Goal: Information Seeking & Learning: Learn about a topic

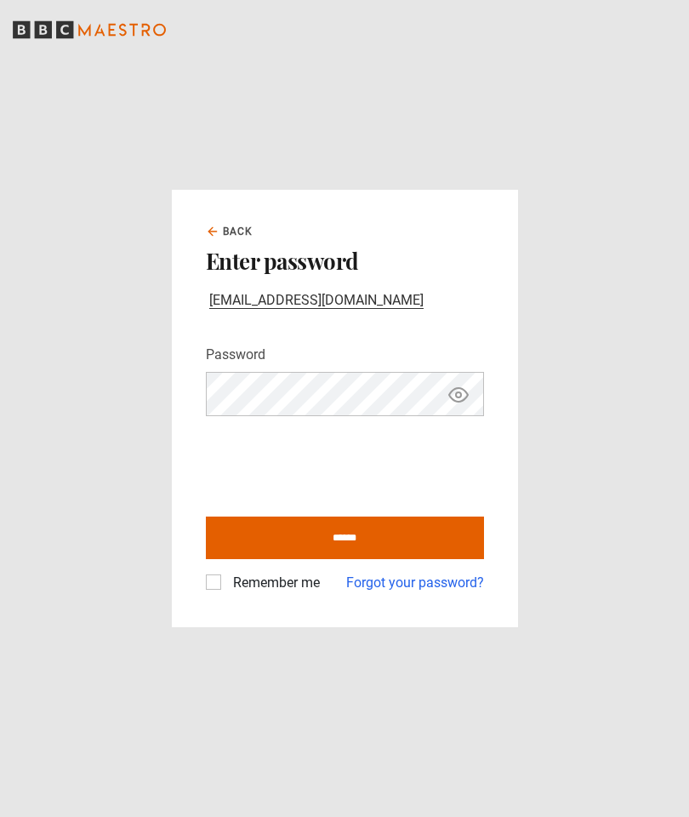
click at [469, 409] on button "Show password" at bounding box center [458, 394] width 29 height 30
click at [430, 559] on input "******" at bounding box center [345, 537] width 278 height 43
type input "**********"
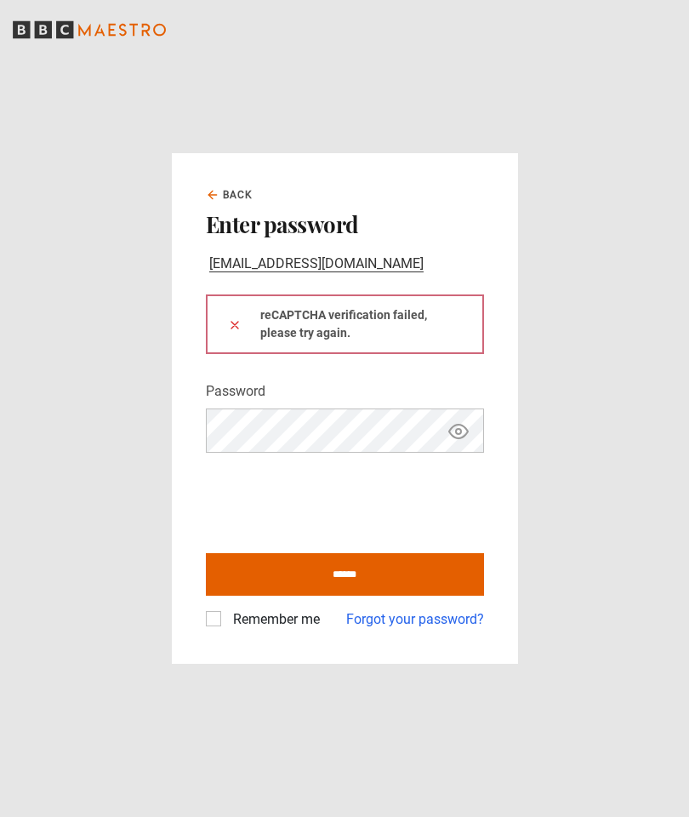
click at [444, 446] on button "Show password" at bounding box center [458, 431] width 29 height 30
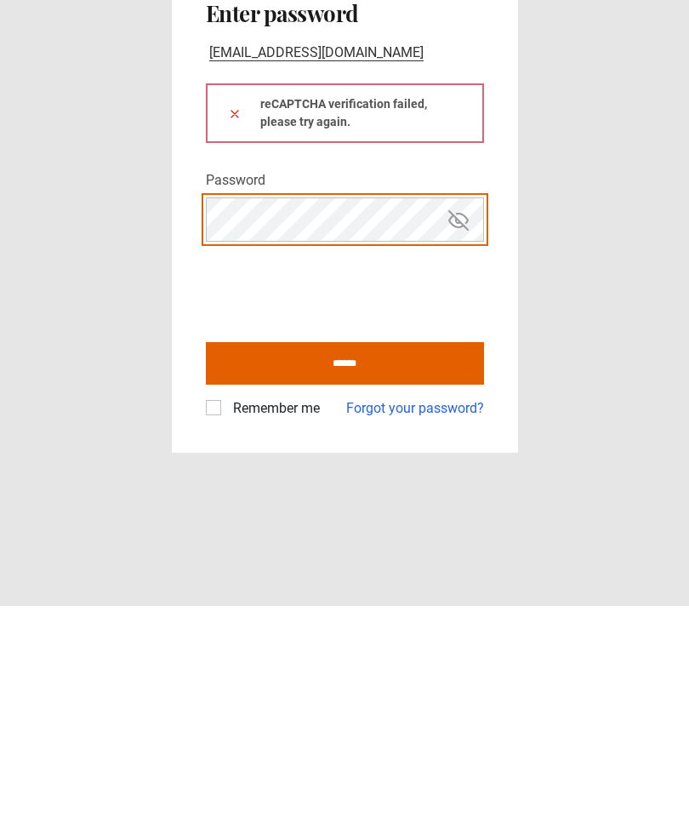
click at [234, 316] on button at bounding box center [235, 325] width 14 height 18
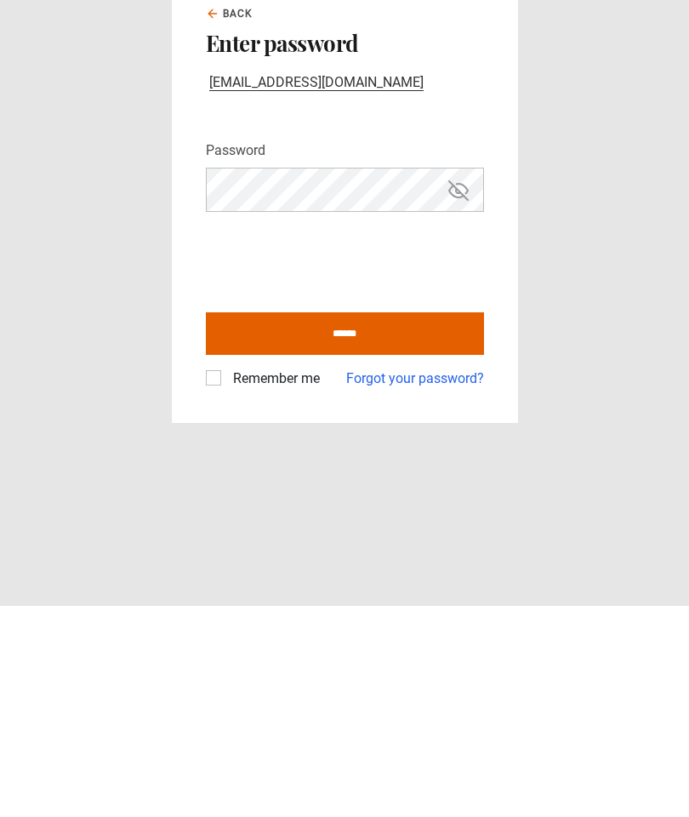
scroll to position [68, 0]
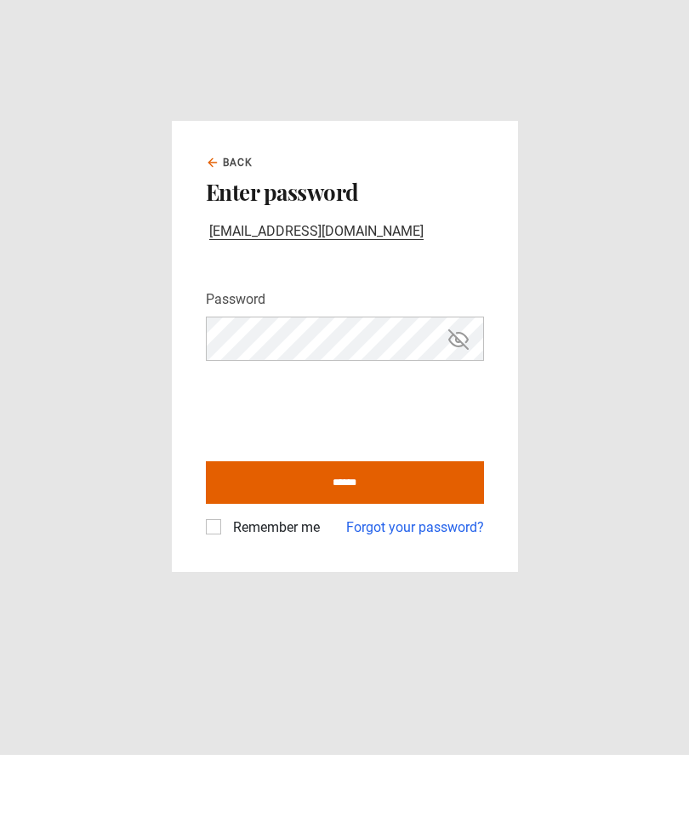
click at [247, 523] on input "******" at bounding box center [345, 544] width 278 height 43
type input "**********"
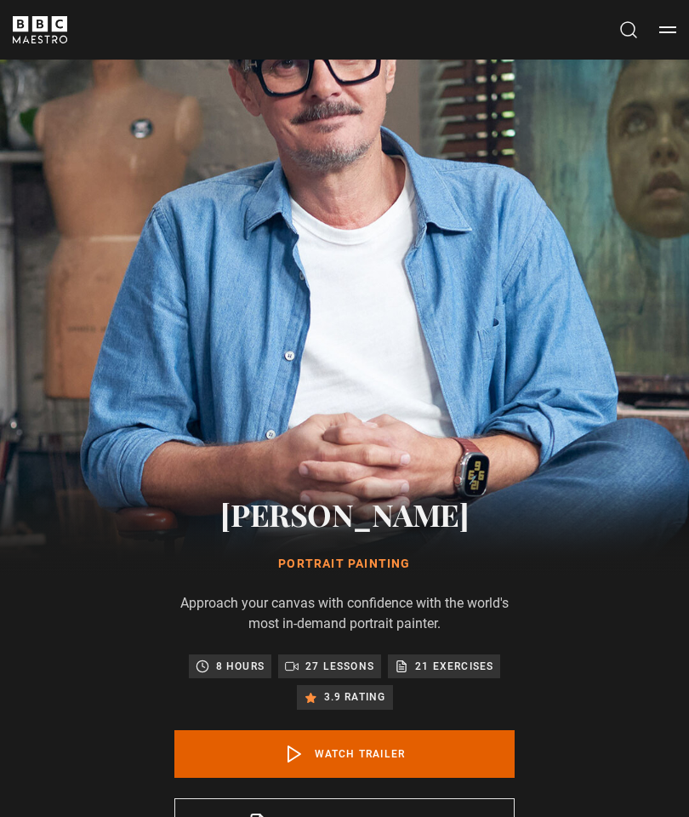
scroll to position [151, 0]
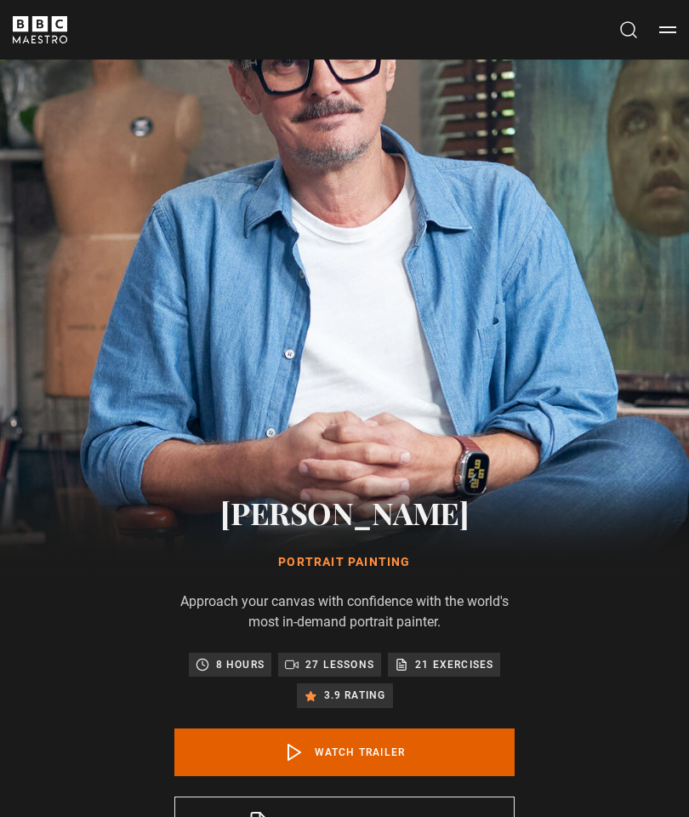
click at [477, 756] on link "Watch Trailer" at bounding box center [344, 753] width 340 height 48
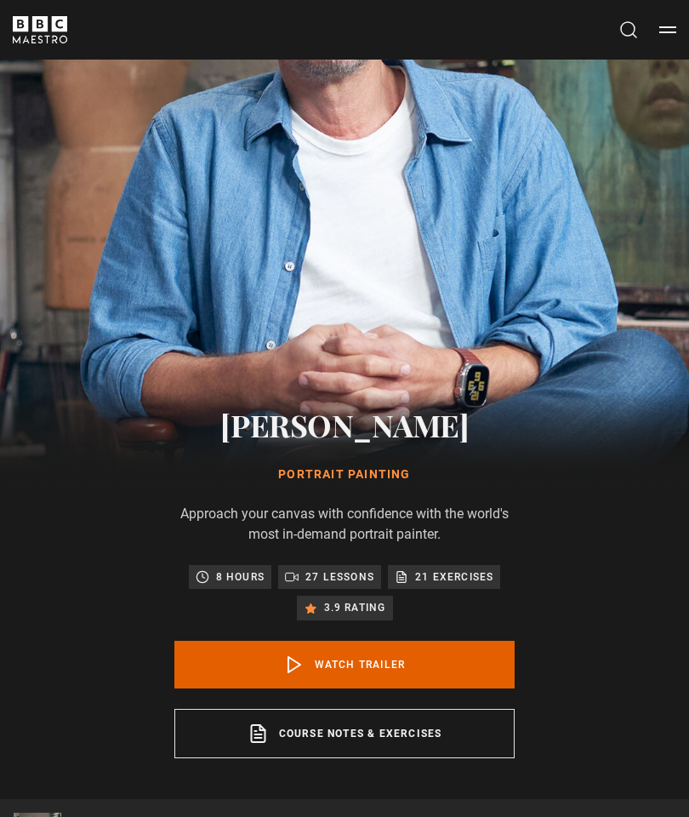
scroll to position [902, 0]
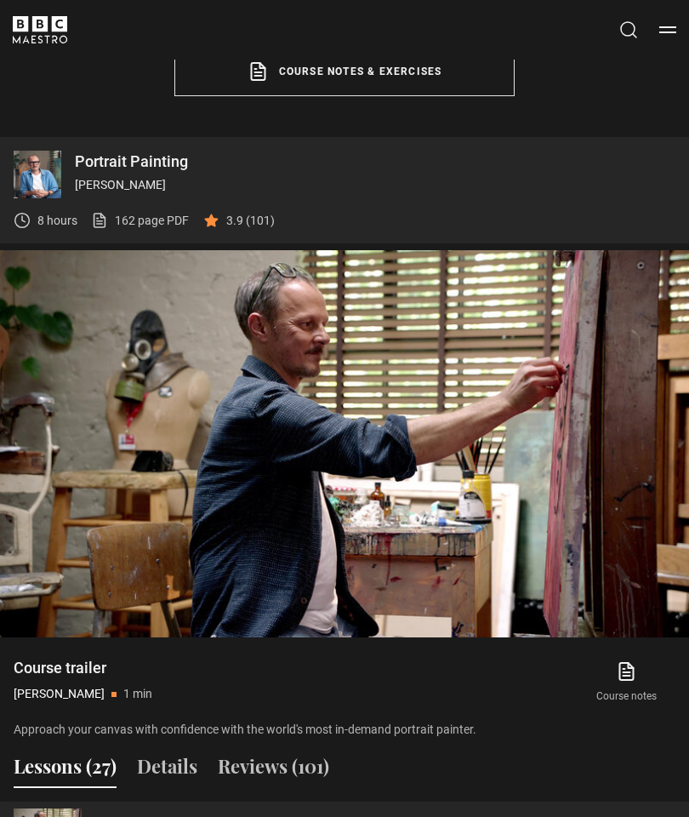
click at [295, 772] on button "Reviews (101)" at bounding box center [273, 770] width 111 height 36
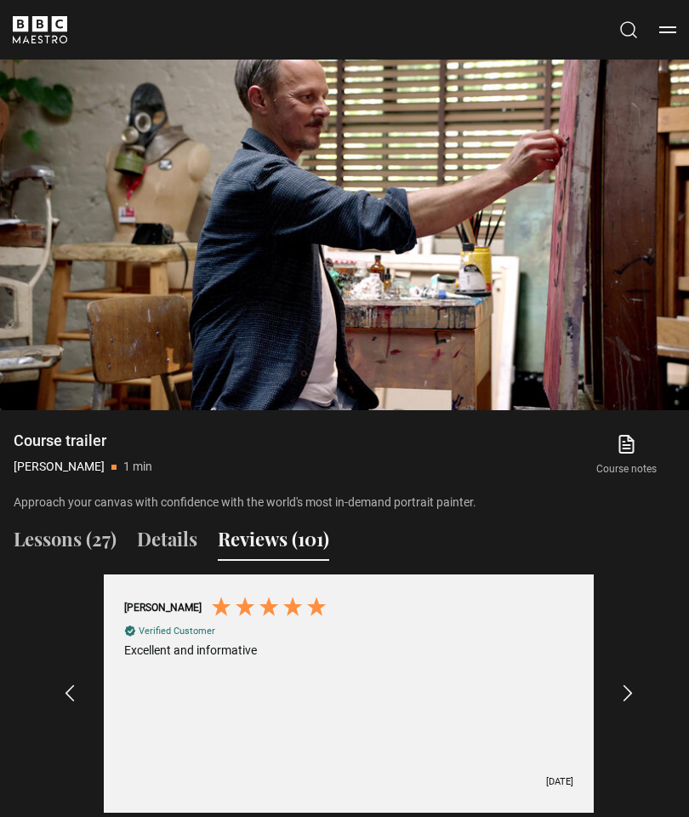
scroll to position [1130, 0]
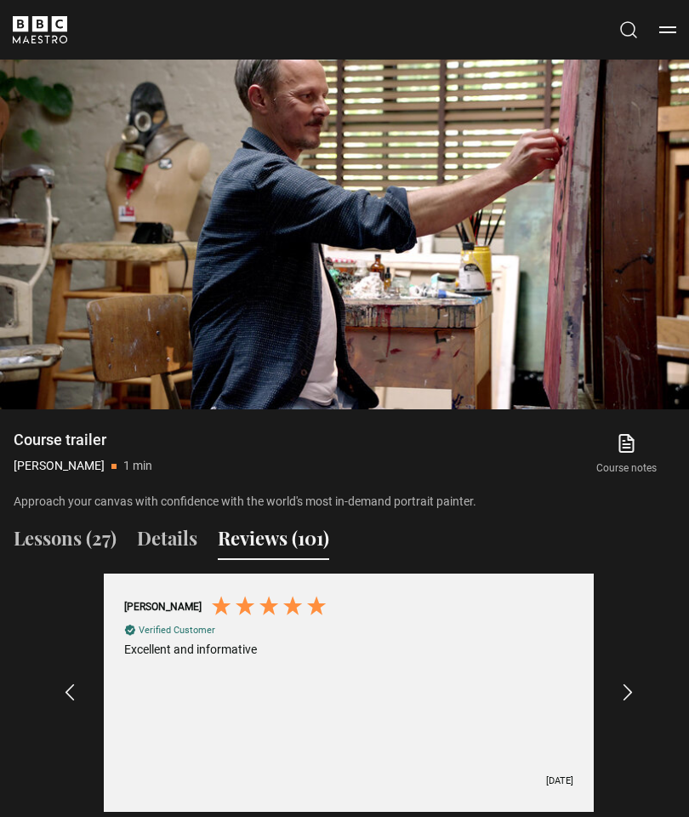
click at [631, 692] on icon "REVIEWS.io Carousel Scroll Right" at bounding box center [628, 692] width 20 height 20
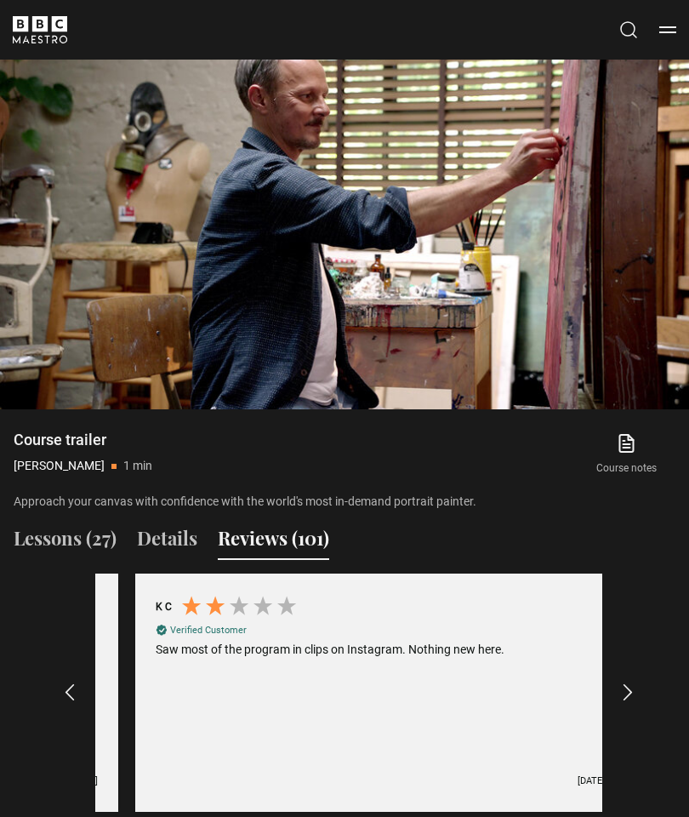
scroll to position [0, 507]
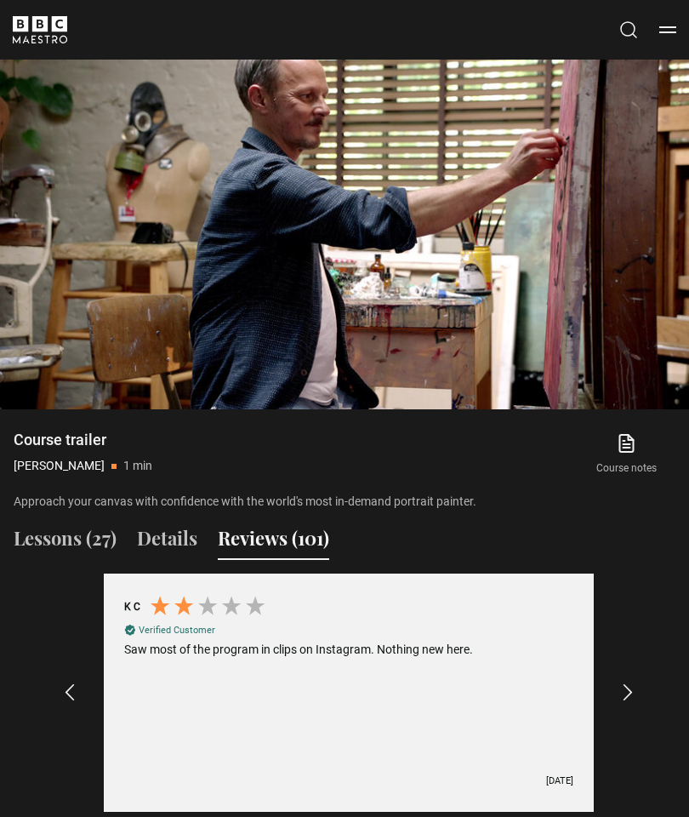
click at [630, 682] on icon "REVIEWS.io Carousel Scroll Right" at bounding box center [628, 692] width 20 height 20
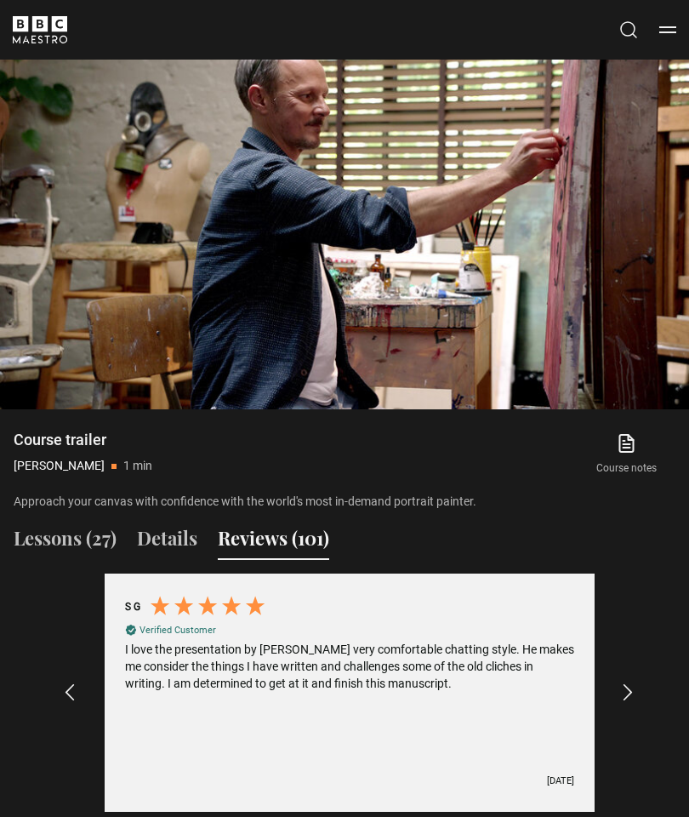
scroll to position [0, 1014]
click at [630, 689] on icon "REVIEWS.io Carousel Scroll Right" at bounding box center [628, 692] width 20 height 20
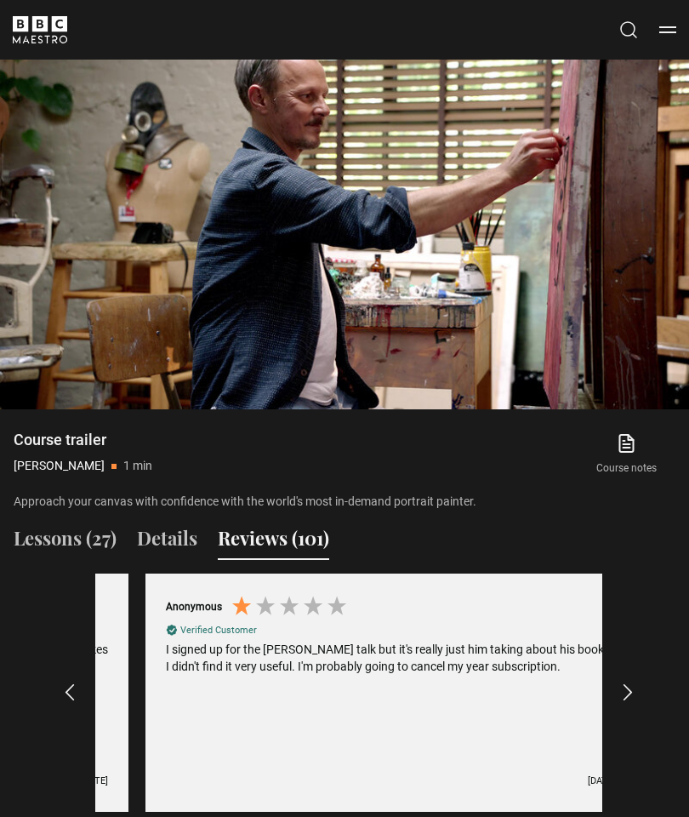
scroll to position [0, 1521]
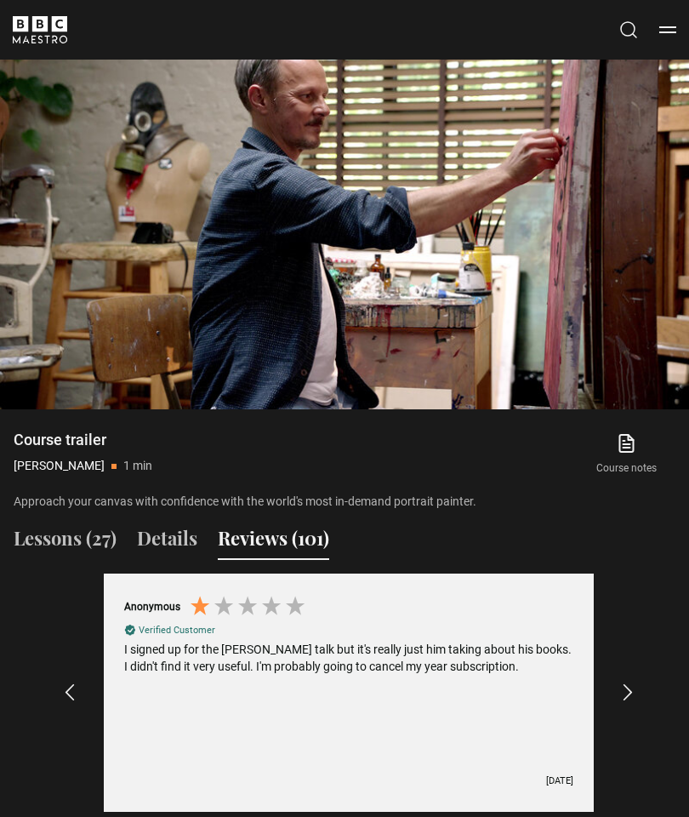
click at [629, 688] on icon "REVIEWS.io Carousel Scroll Right" at bounding box center [628, 692] width 20 height 20
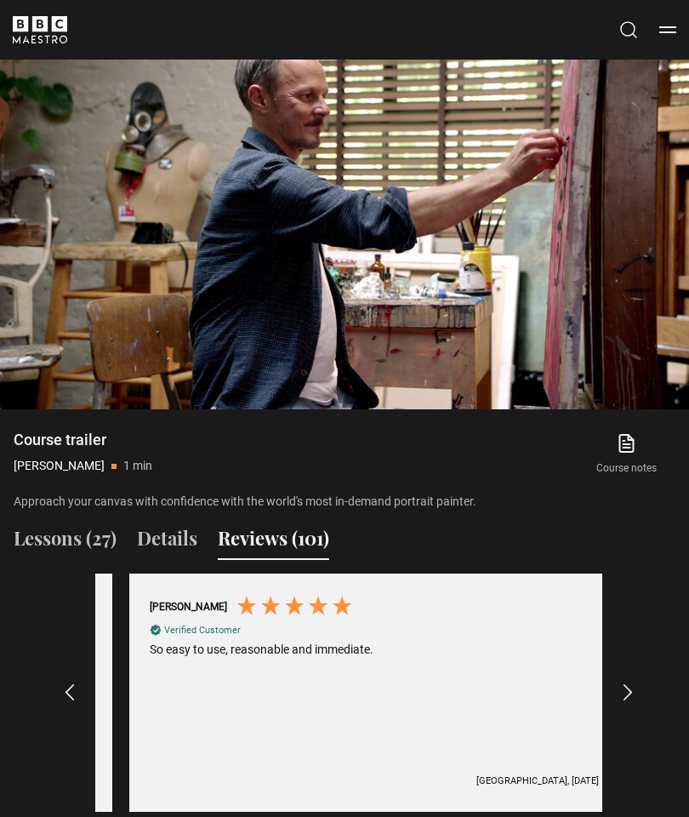
scroll to position [0, 2028]
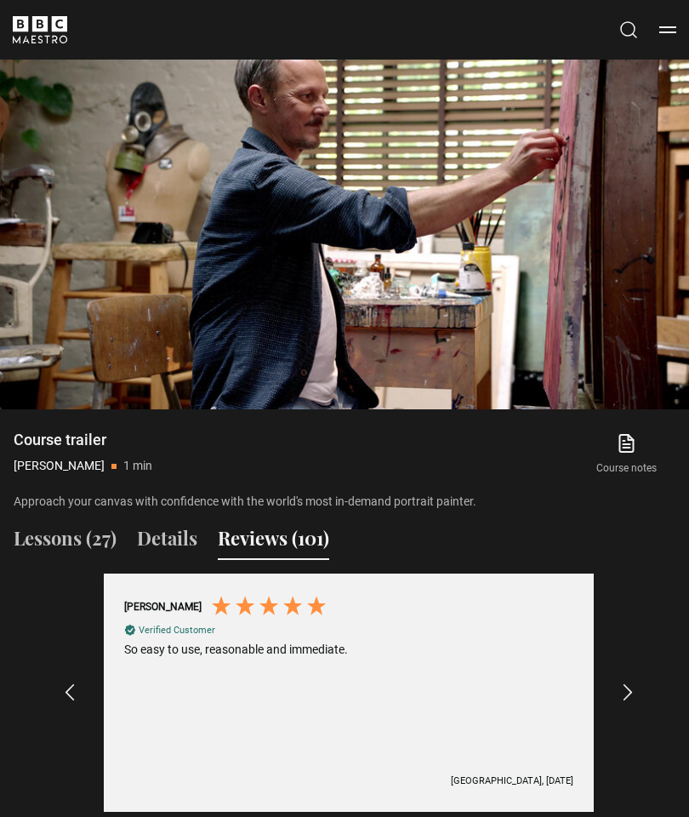
click at [629, 689] on icon "REVIEWS.io Carousel Scroll Right" at bounding box center [628, 692] width 20 height 20
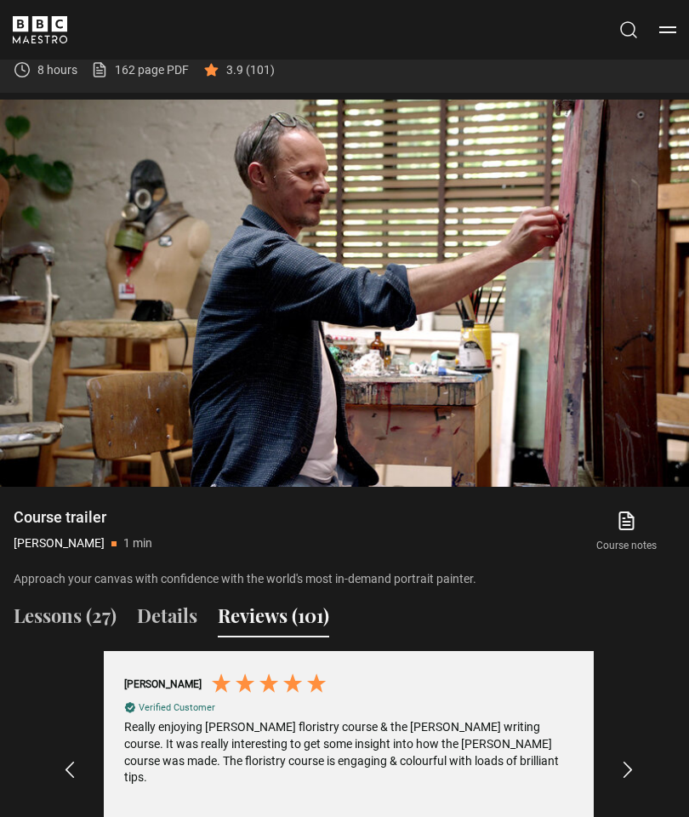
scroll to position [1029, 0]
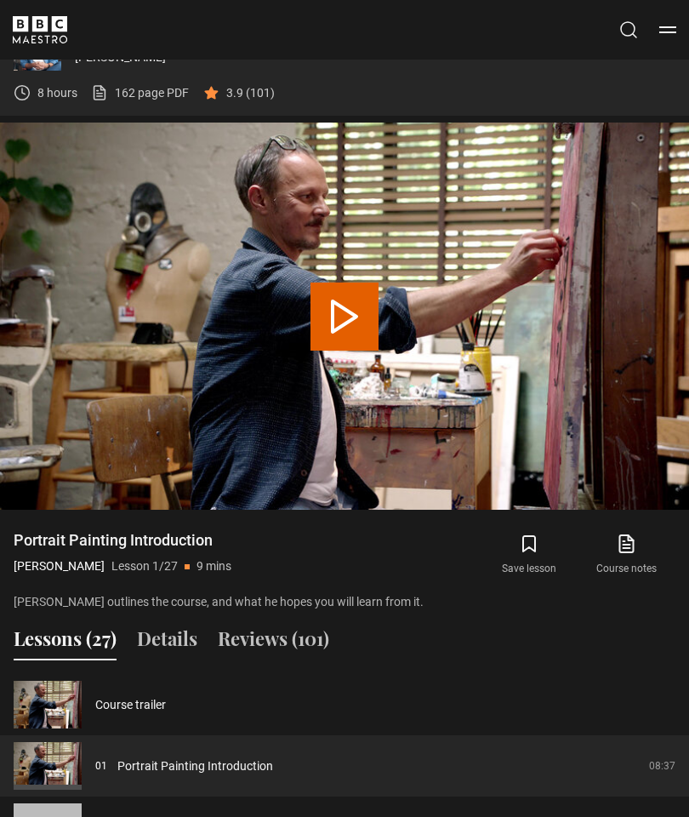
scroll to position [1010, 0]
